Goal: Information Seeking & Learning: Find contact information

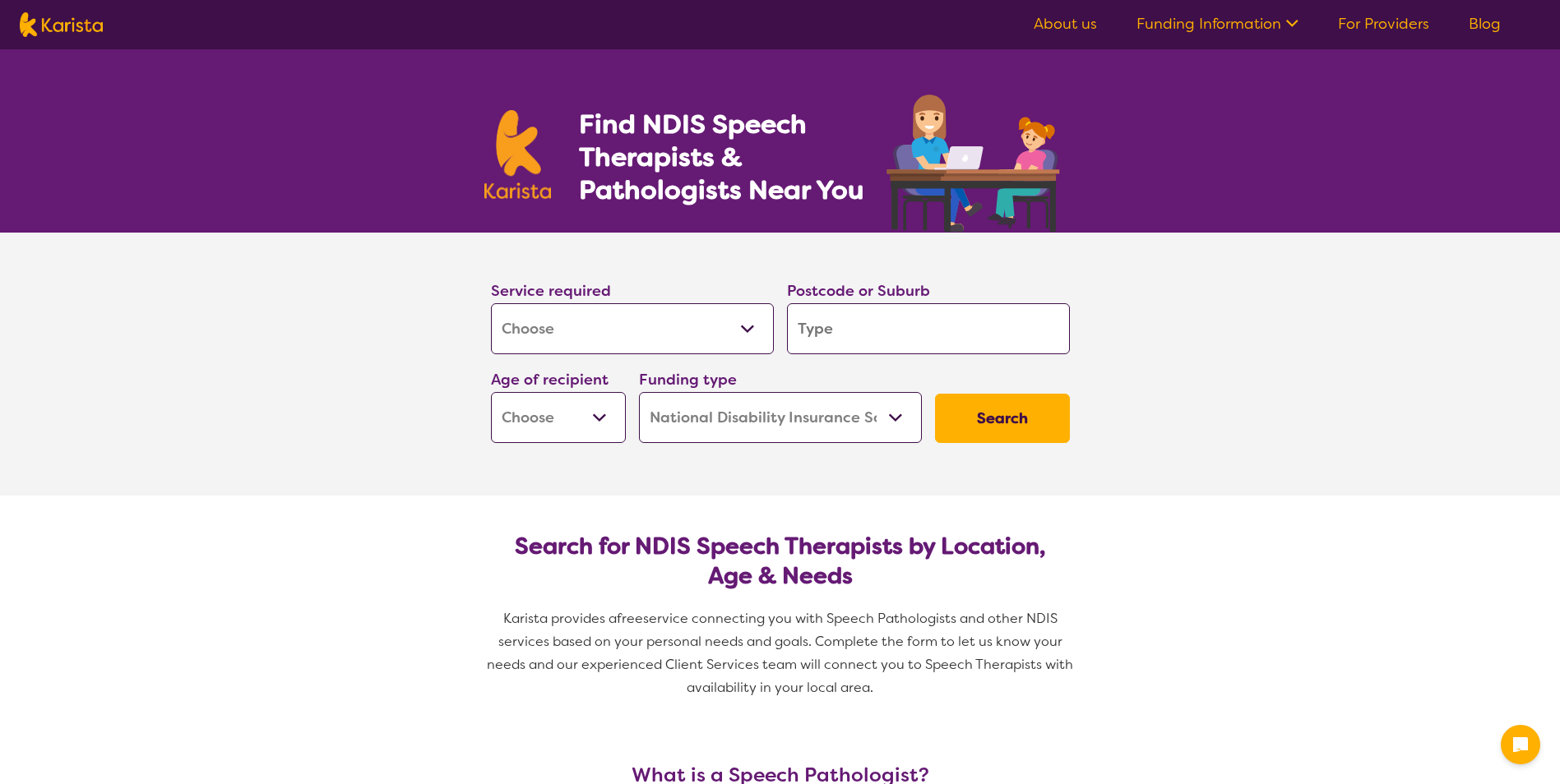
select select "[MEDICAL_DATA]"
select select "NDIS"
select select "[MEDICAL_DATA]"
select select "NDIS"
drag, startPoint x: 842, startPoint y: 331, endPoint x: 727, endPoint y: 333, distance: 115.0
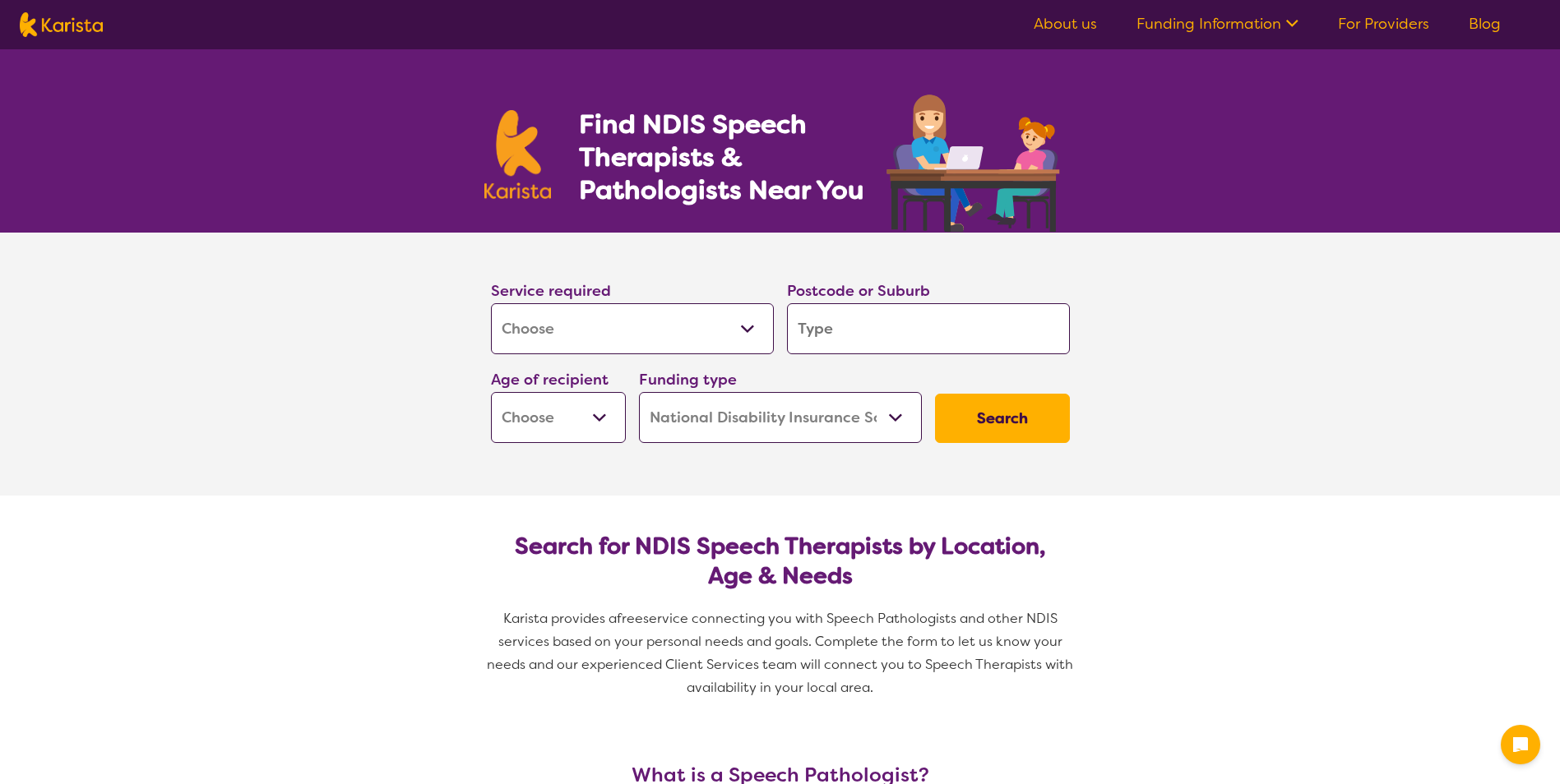
click at [727, 333] on div "Service required Allied Health Assistant Assessment ([MEDICAL_DATA] or [MEDICAL…" at bounding box center [780, 361] width 592 height 178
type input "2"
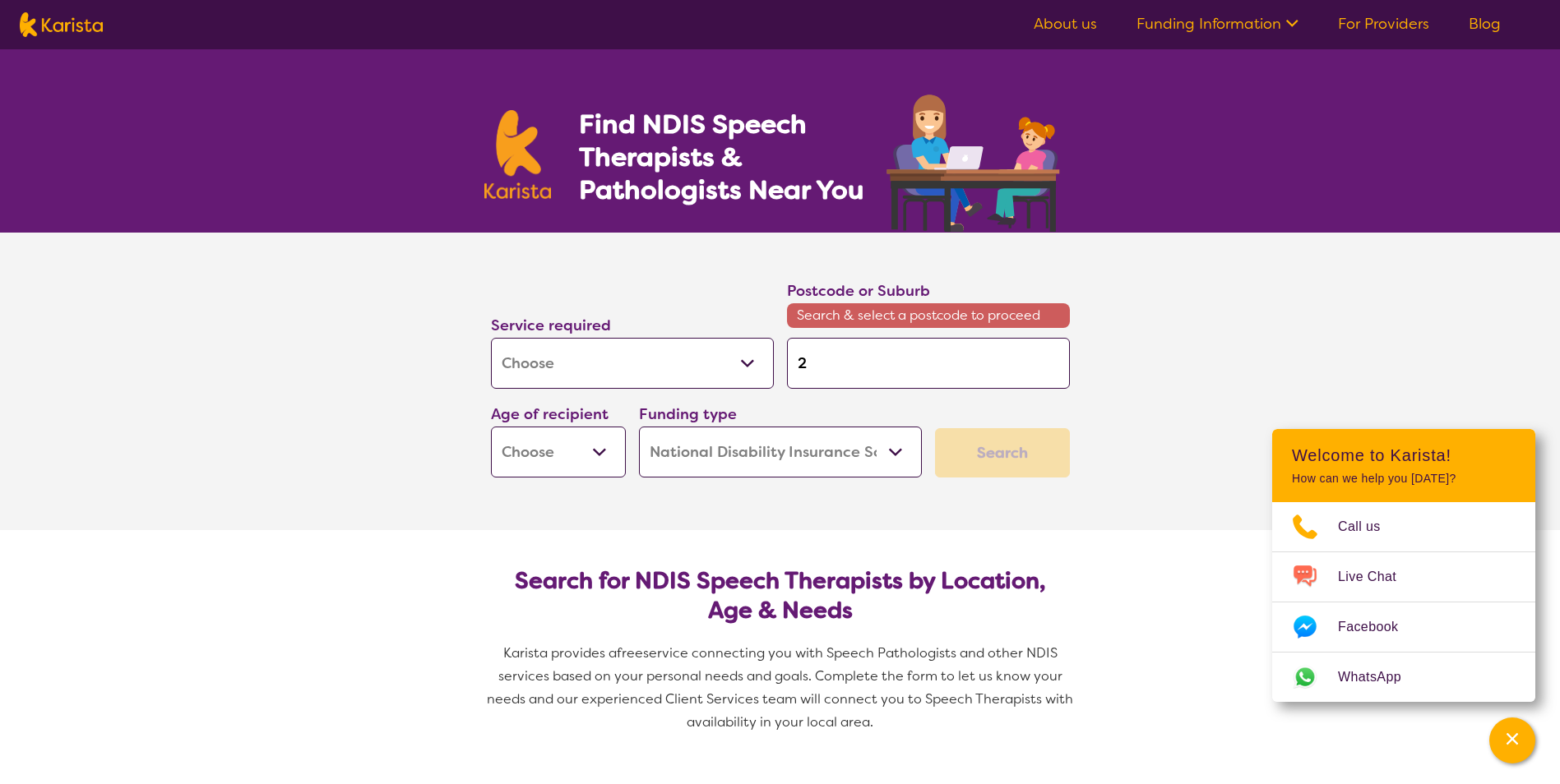
type input "22"
type input "220"
type input "2207"
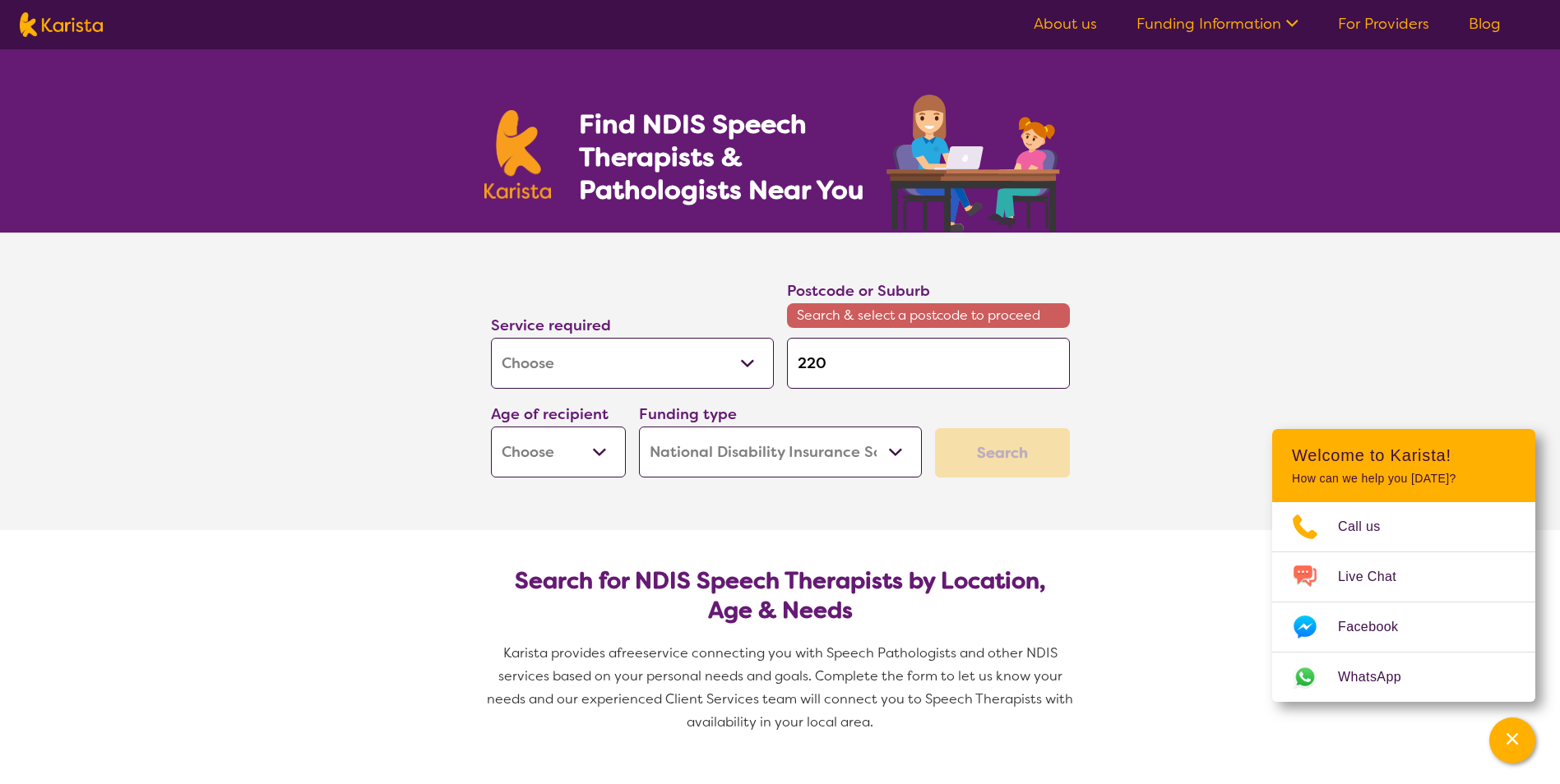
type input "2207"
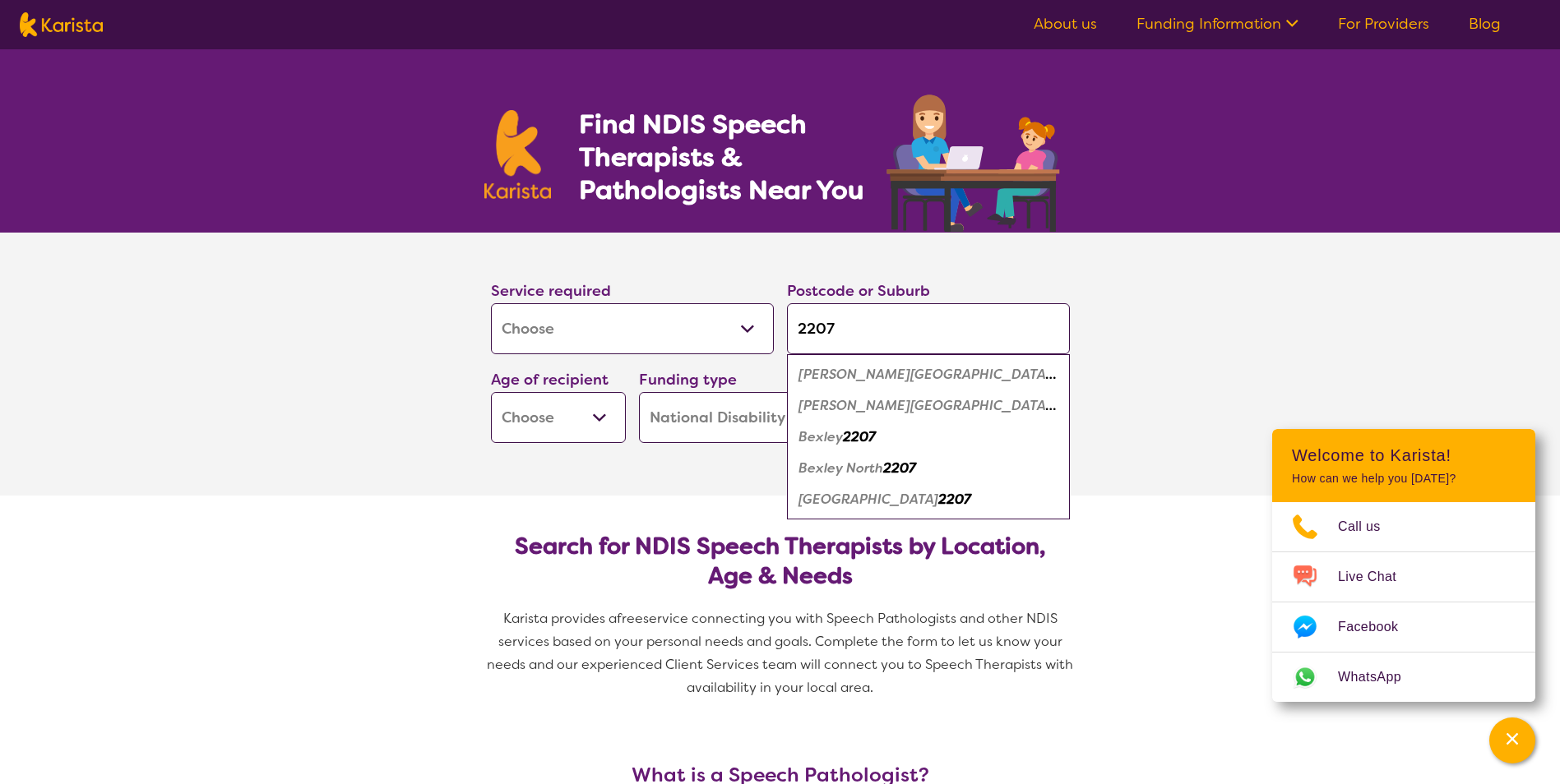
type input "2207"
click at [882, 437] on div "Bexley 2207" at bounding box center [928, 437] width 266 height 31
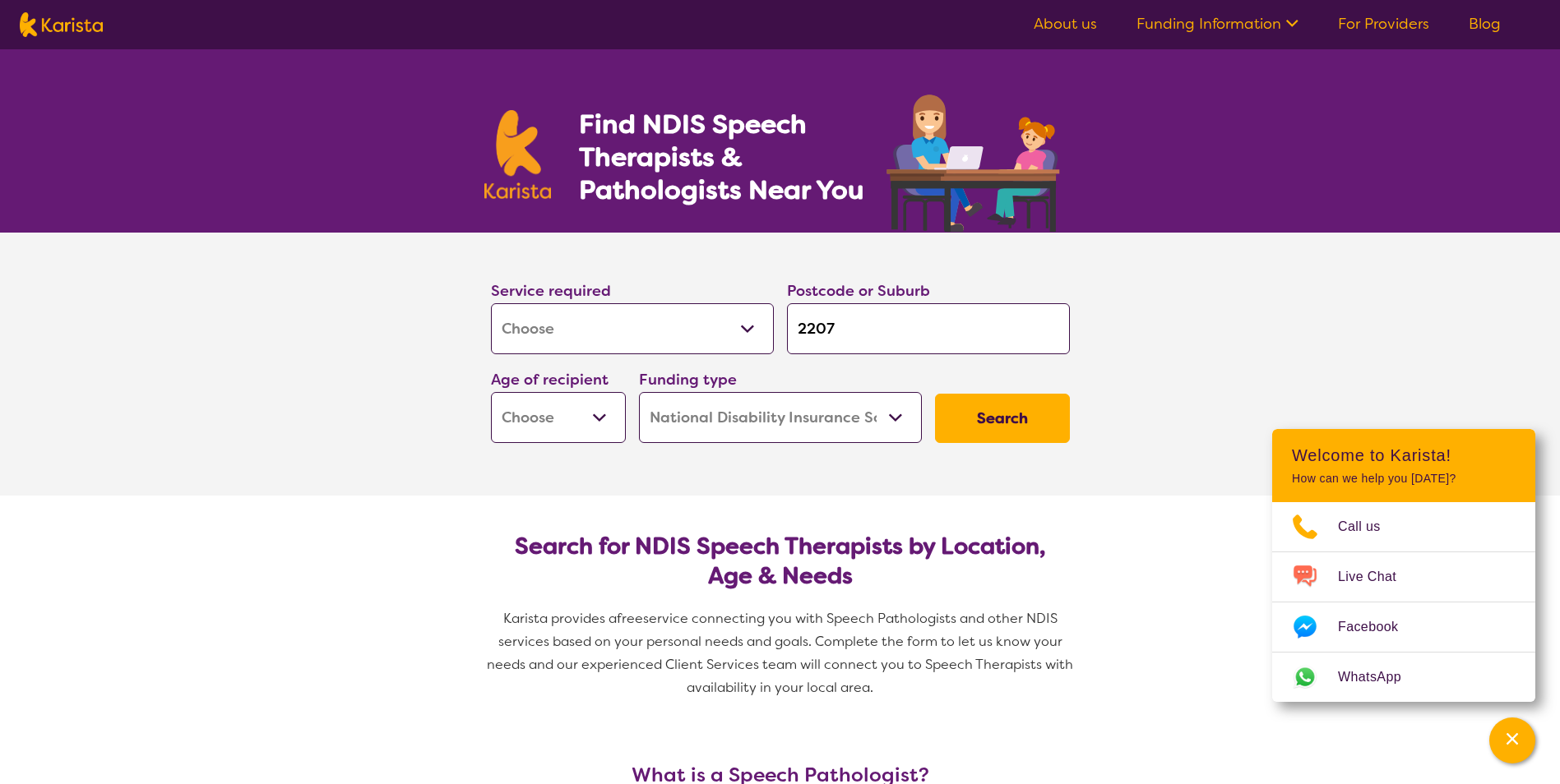
click at [578, 413] on select "Early Childhood - 0 to 9 Child - 10 to 11 Adolescent - 12 to 17 Adult - 18 to 6…" at bounding box center [558, 417] width 135 height 51
select select "AS"
click at [491, 392] on select "Early Childhood - 0 to 9 Child - 10 to 11 Adolescent - 12 to 17 Adult - 18 to 6…" at bounding box center [558, 417] width 135 height 51
select select "AS"
click at [861, 420] on select "Home Care Package (HCP) National Disability Insurance Scheme (NDIS) I don't know" at bounding box center [780, 417] width 283 height 51
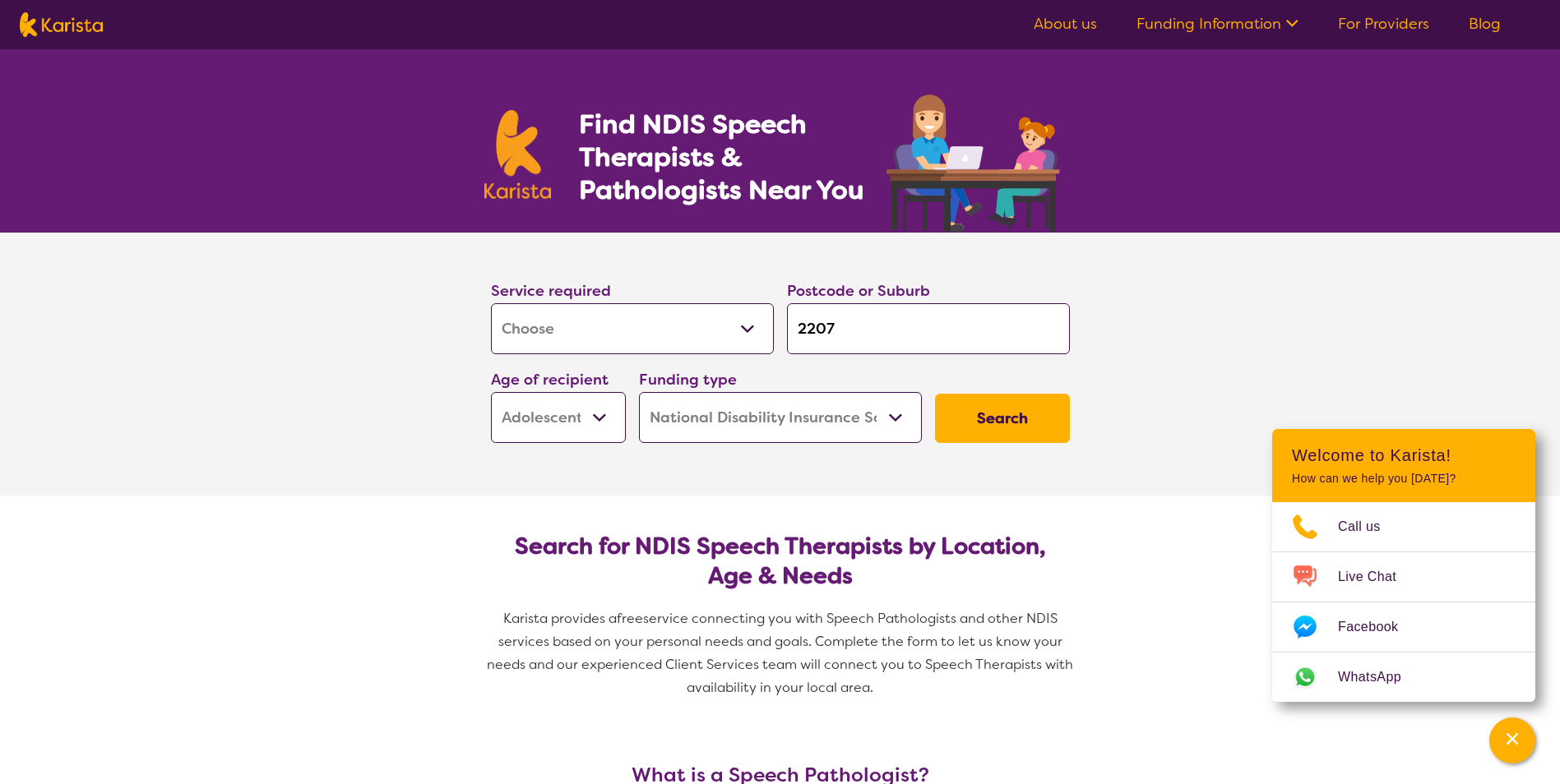
click at [639, 392] on select "Home Care Package (HCP) National Disability Insurance Scheme (NDIS) I don't know" at bounding box center [780, 417] width 283 height 51
click at [999, 411] on button "Search" at bounding box center [1002, 418] width 135 height 49
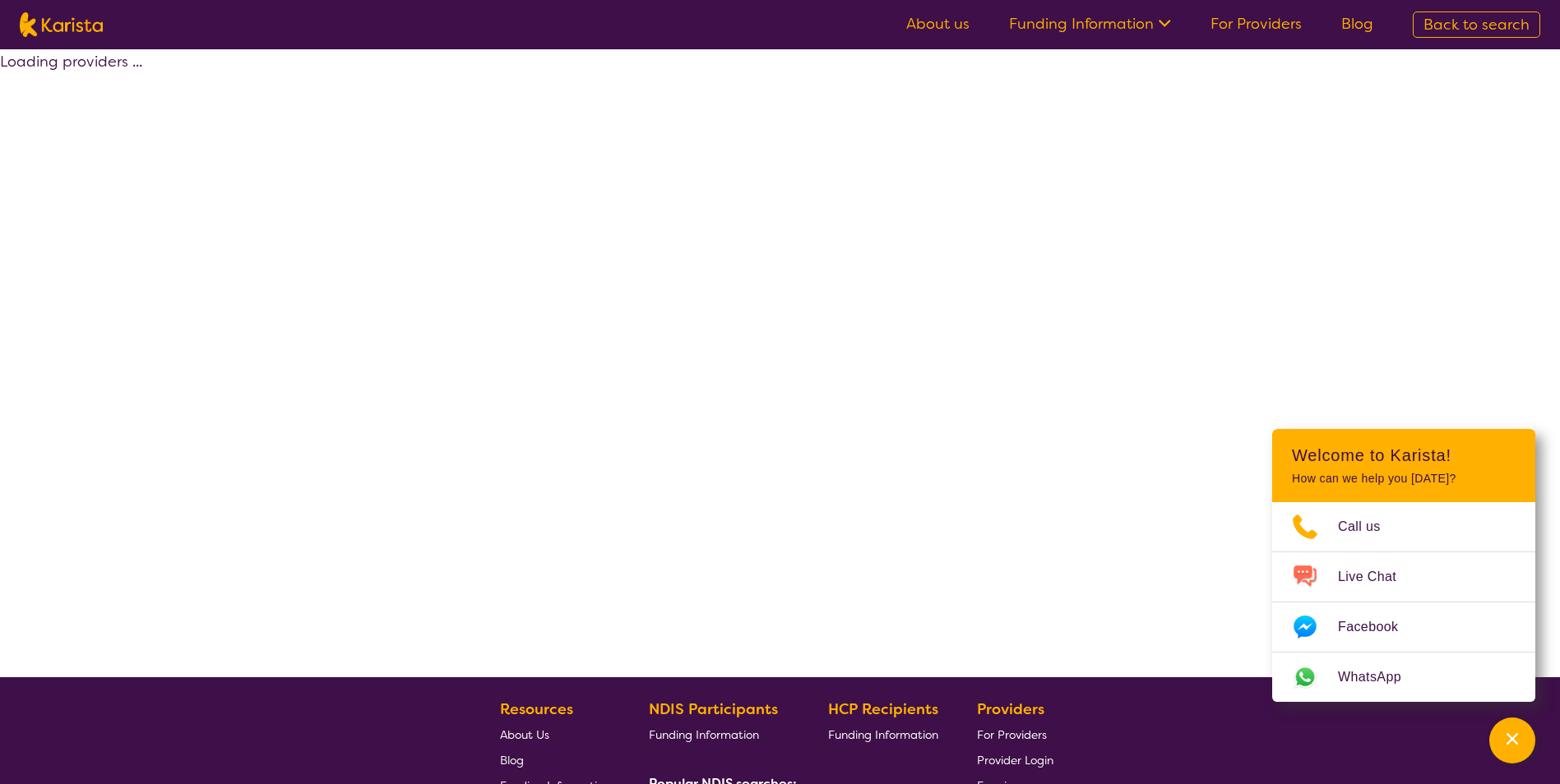
select select "by_score"
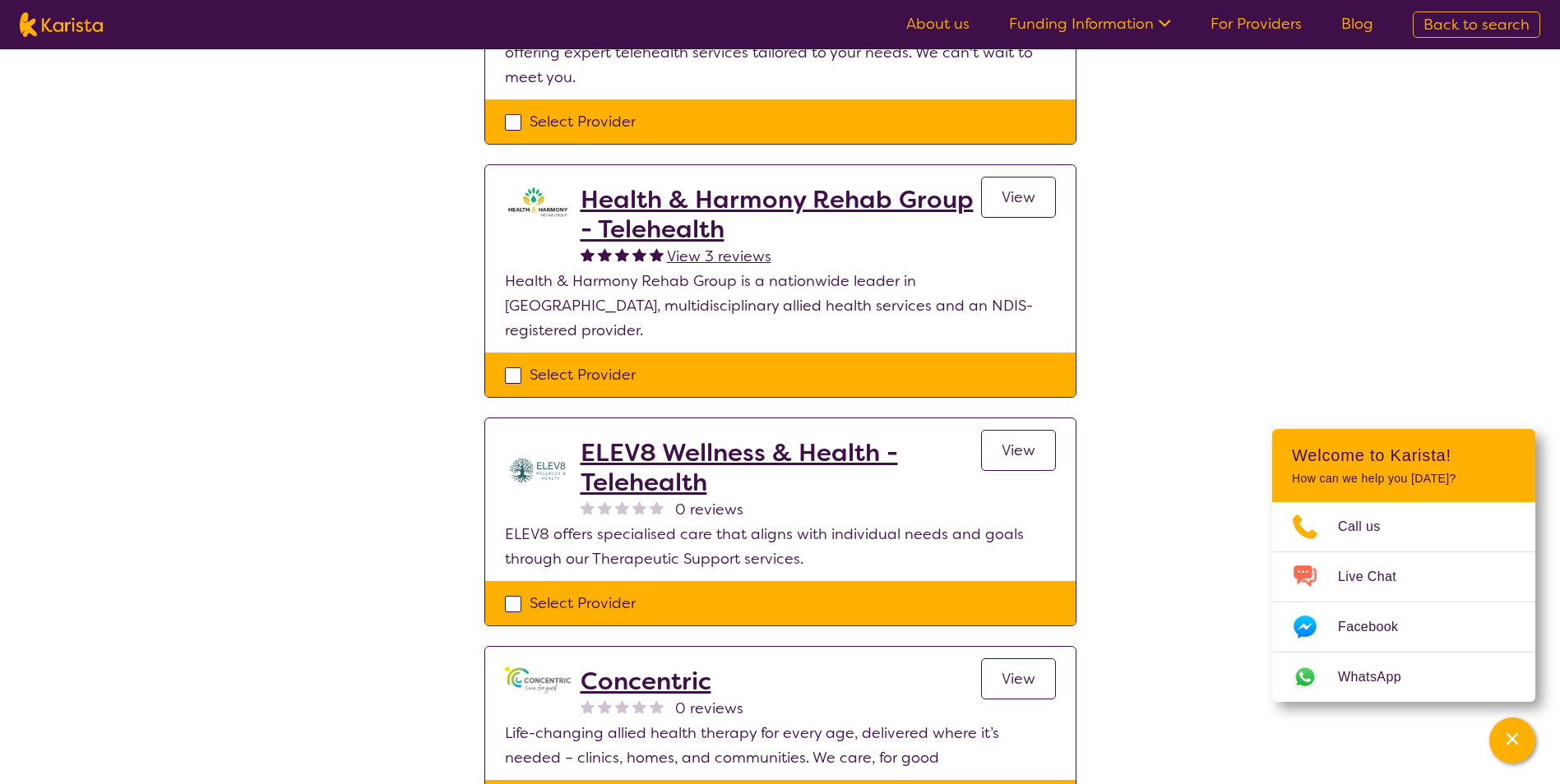
scroll to position [1315, 0]
